Goal: Information Seeking & Learning: Check status

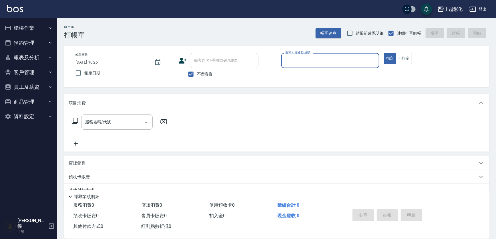
drag, startPoint x: 25, startPoint y: 28, endPoint x: 25, endPoint y: 32, distance: 4.3
click at [25, 28] on button "櫃檯作業" at bounding box center [28, 28] width 53 height 15
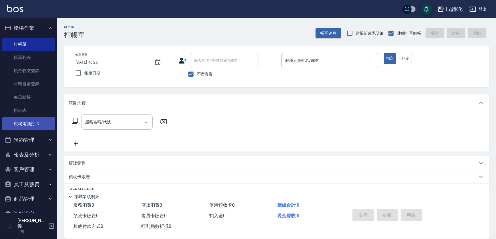
click at [21, 123] on link "現場電腦打卡" at bounding box center [28, 123] width 53 height 13
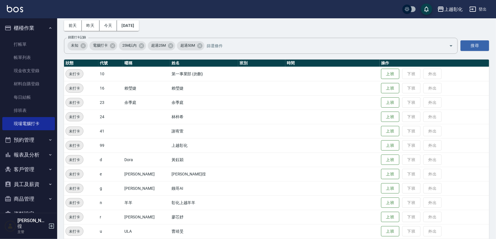
scroll to position [60, 0]
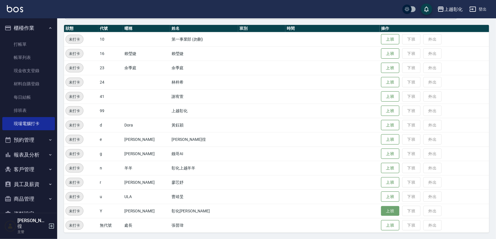
click at [241, 211] on button "上班" at bounding box center [390, 211] width 18 height 10
click at [241, 139] on button "上班" at bounding box center [390, 139] width 18 height 10
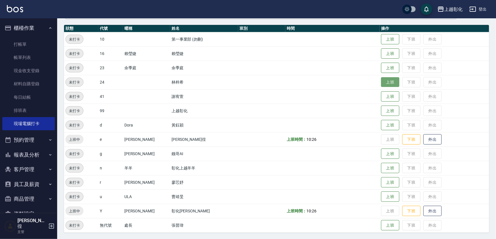
click at [241, 83] on button "上班" at bounding box center [390, 82] width 18 height 10
click at [241, 96] on button "上班" at bounding box center [390, 96] width 18 height 10
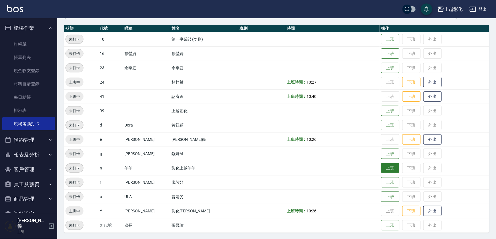
click at [241, 167] on button "上班" at bounding box center [390, 168] width 18 height 10
click at [241, 53] on button "上班" at bounding box center [390, 54] width 18 height 10
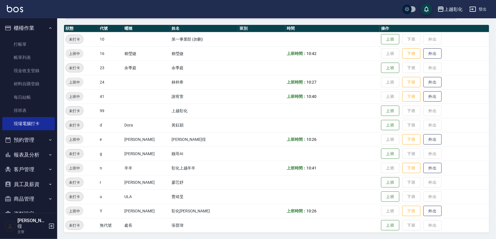
click at [33, 170] on button "客戶管理" at bounding box center [28, 169] width 53 height 15
click at [33, 187] on link "客戶列表" at bounding box center [28, 185] width 53 height 13
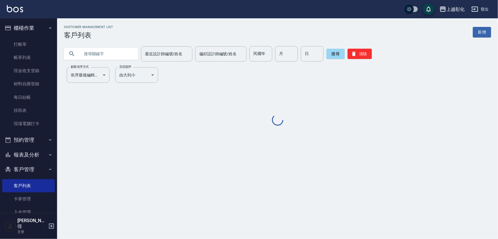
click at [101, 53] on input "text" at bounding box center [107, 53] width 54 height 15
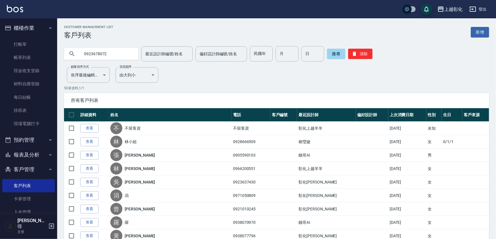
type input "0923678072"
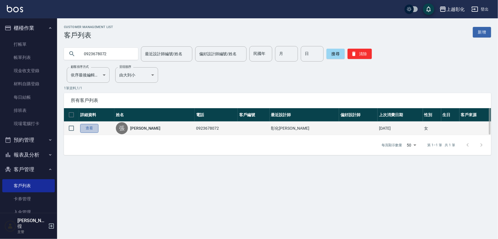
click at [86, 125] on link "查看" at bounding box center [89, 128] width 18 height 9
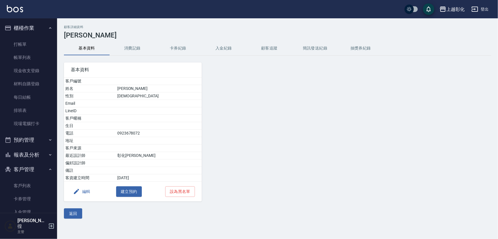
click at [175, 50] on button "卡券紀錄" at bounding box center [178, 48] width 46 height 14
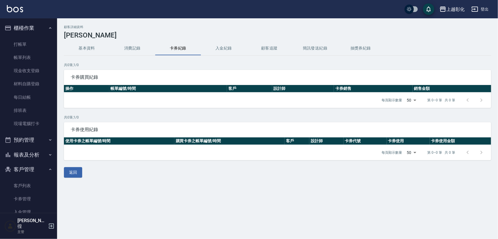
click at [203, 47] on button "入金紀錄" at bounding box center [224, 48] width 46 height 14
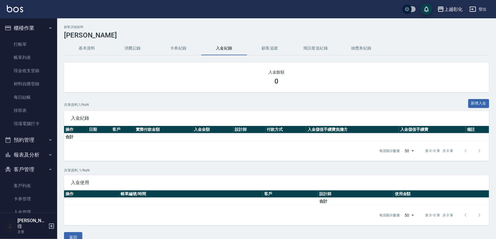
click at [213, 48] on button "入金紀錄" at bounding box center [224, 48] width 46 height 14
click at [94, 41] on div "顧客詳細資料 [PERSON_NAME] 基本資料 消費記錄 卡券紀錄 入金紀錄 顧客追蹤 簡訊發送紀錄 抽獎券紀錄 入金餘額 0 共 0 筆資料, 1 / …" at bounding box center [276, 133] width 438 height 217
click at [134, 43] on button "消費記錄" at bounding box center [133, 48] width 46 height 14
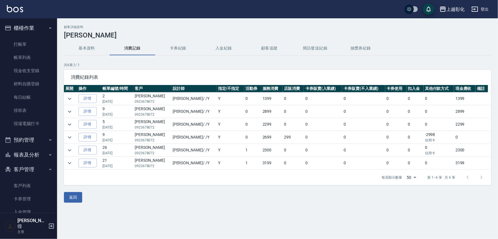
click at [132, 138] on p "[DATE]" at bounding box center [117, 139] width 29 height 5
click at [185, 138] on td "[PERSON_NAME] / /Y" at bounding box center [193, 137] width 45 height 13
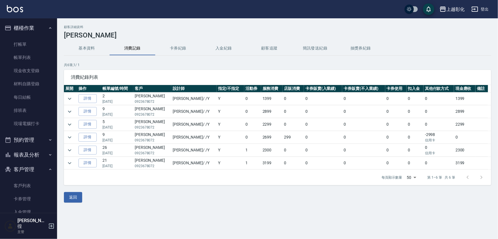
click at [157, 144] on td "[PERSON_NAME]0923678072" at bounding box center [152, 150] width 38 height 13
click at [241, 145] on td "0" at bounding box center [323, 150] width 38 height 13
